Goal: Find specific page/section: Find specific page/section

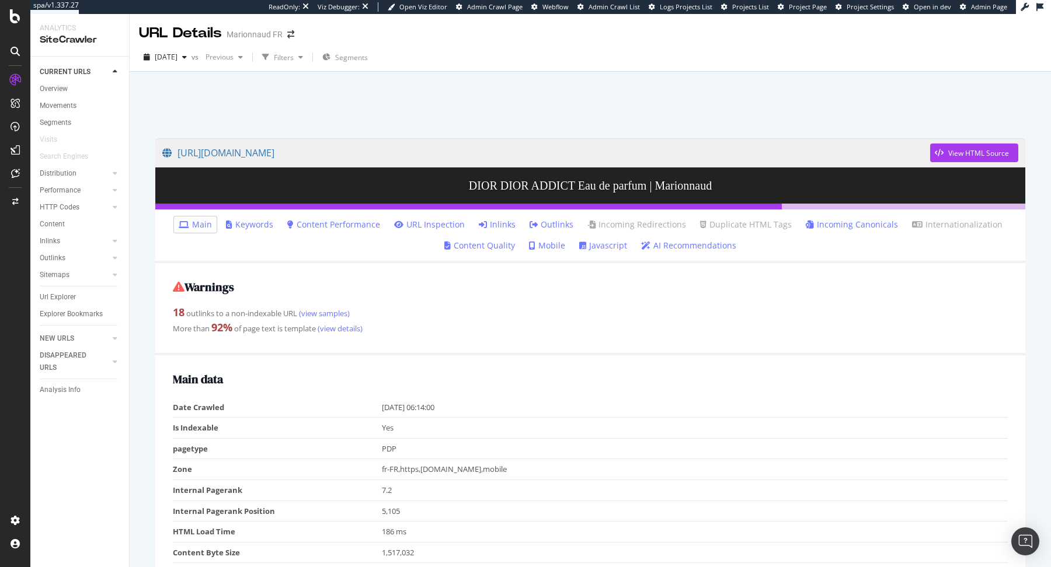
scroll to position [526, 0]
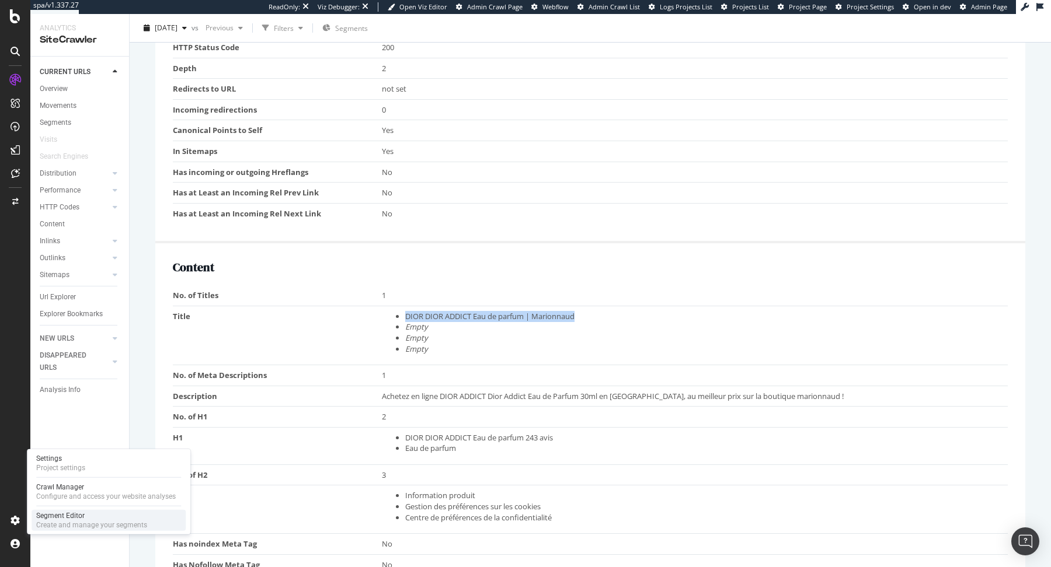
click at [48, 516] on div "Segment Editor" at bounding box center [91, 515] width 111 height 9
